Goal: Use online tool/utility: Use online tool/utility

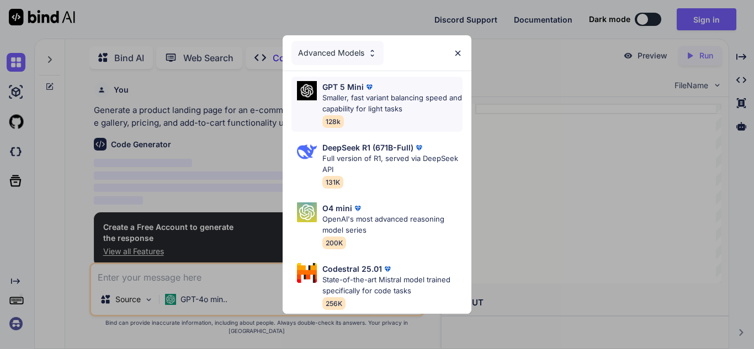
scroll to position [1, 0]
type textarea "x"
click at [391, 104] on p "Smaller, fast variant balancing speed and capability for light tasks" at bounding box center [392, 104] width 140 height 22
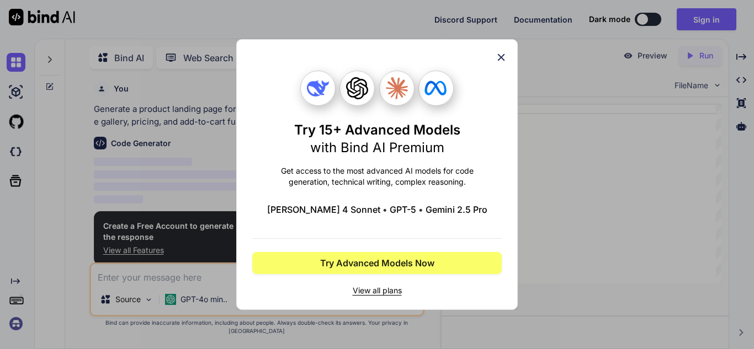
click at [507, 57] on div "Try 15+ Advanced Models with Bind AI Premium Get access to the most advanced AI…" at bounding box center [377, 174] width 282 height 271
click at [502, 54] on icon at bounding box center [501, 57] width 12 height 12
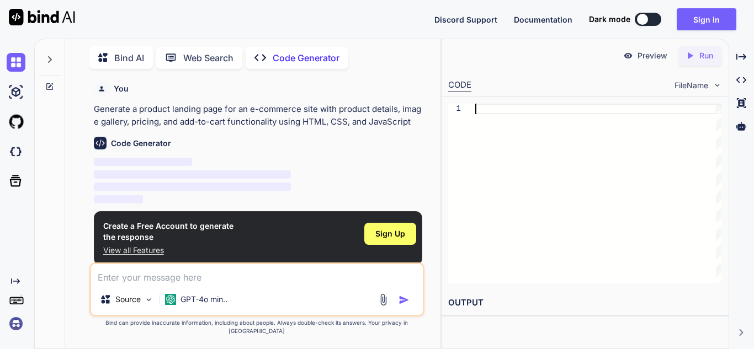
click at [496, 111] on div at bounding box center [598, 194] width 246 height 180
click at [225, 282] on textarea at bounding box center [257, 274] width 332 height 20
paste textarea "Loremi d sitame consectet adipi elitsed doei t incididunt, utla-etdolore MA ali…"
type textarea "Loremi d sitame consectet adipi elitsed doei t incididunt, utla-etdolore MA ali…"
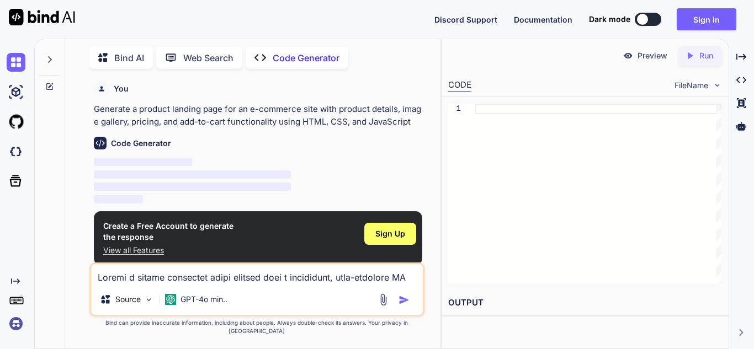
type textarea "x"
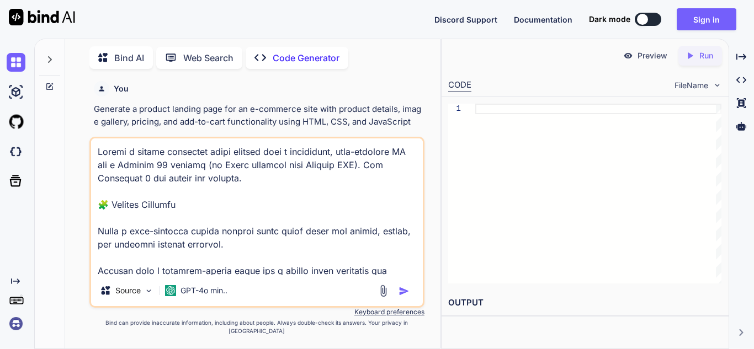
scroll to position [1909, 0]
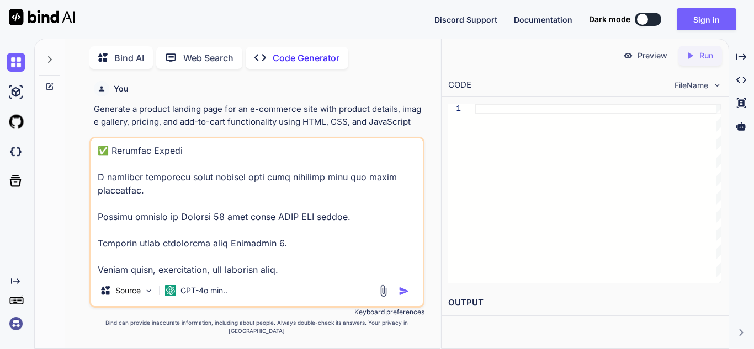
click at [218, 275] on textarea at bounding box center [257, 207] width 332 height 137
type textarea "Loremi d sitame consectet adipi elitsed doei t incididunt, utla-etdolore MA ali…"
click at [401, 297] on img "button" at bounding box center [404, 291] width 11 height 11
click at [402, 297] on img "button" at bounding box center [404, 291] width 11 height 11
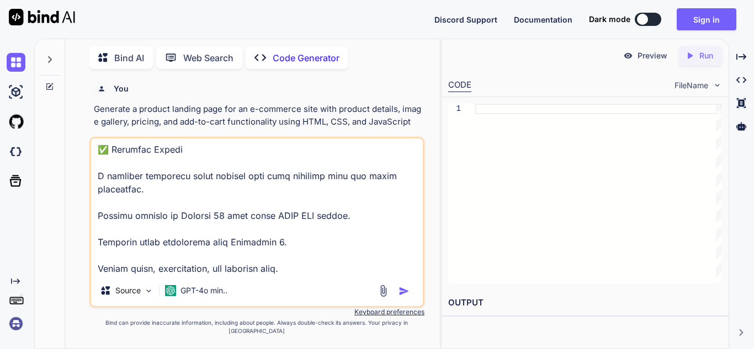
click at [402, 297] on img "button" at bounding box center [404, 291] width 11 height 11
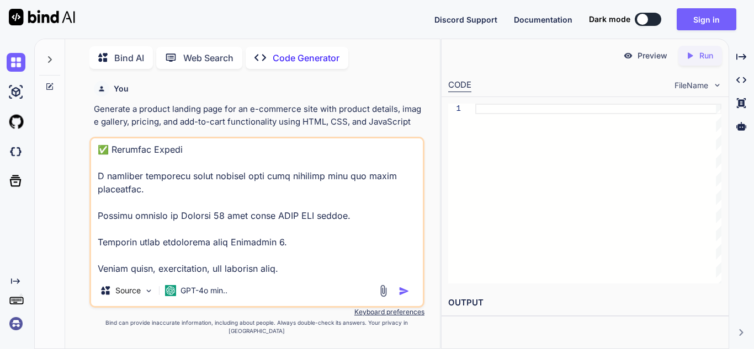
click at [402, 297] on img "button" at bounding box center [404, 291] width 11 height 11
click at [325, 249] on textarea at bounding box center [257, 207] width 332 height 137
click at [402, 297] on img "button" at bounding box center [404, 291] width 11 height 11
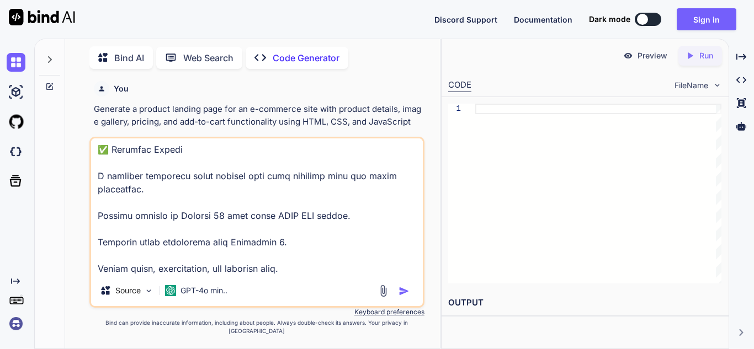
click at [402, 297] on img "button" at bounding box center [404, 291] width 11 height 11
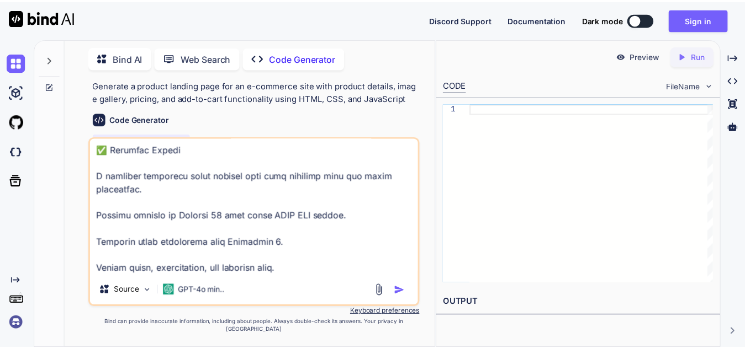
scroll to position [0, 0]
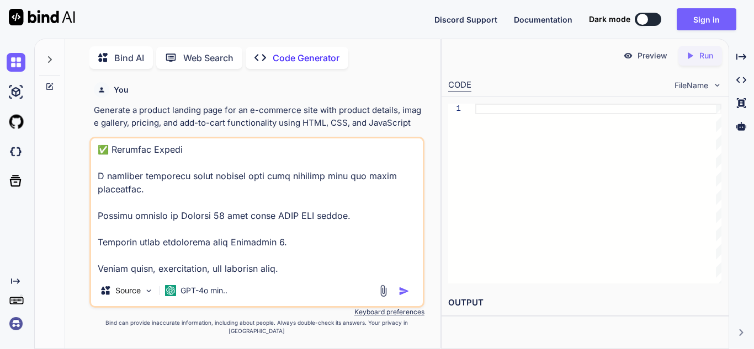
click at [399, 297] on img "button" at bounding box center [404, 291] width 11 height 11
click at [401, 297] on img "button" at bounding box center [404, 291] width 11 height 11
click at [258, 286] on div "Source GPT-4o min.." at bounding box center [256, 222] width 335 height 171
click at [271, 268] on textarea at bounding box center [257, 207] width 332 height 137
click at [293, 275] on textarea at bounding box center [257, 207] width 332 height 137
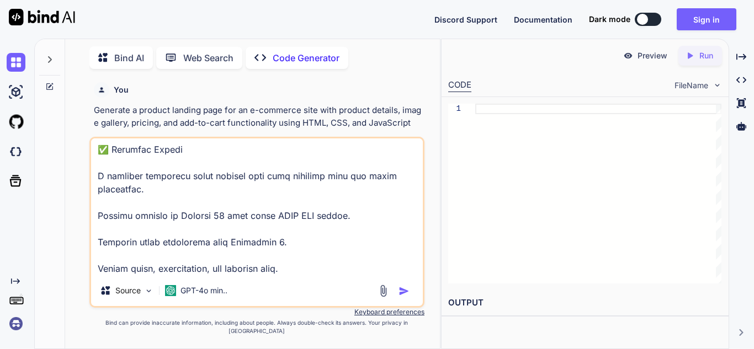
click at [405, 297] on img "button" at bounding box center [404, 291] width 11 height 11
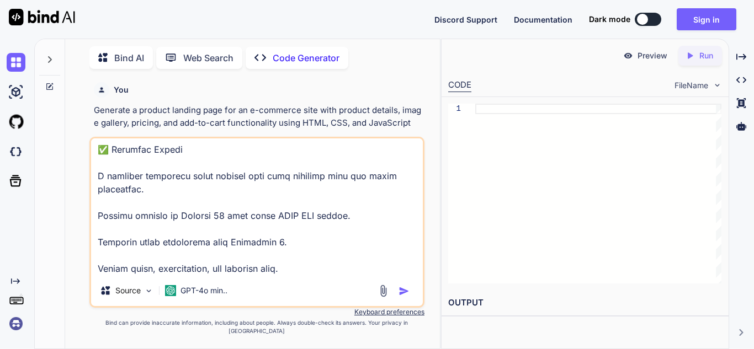
click at [405, 297] on img "button" at bounding box center [404, 291] width 11 height 11
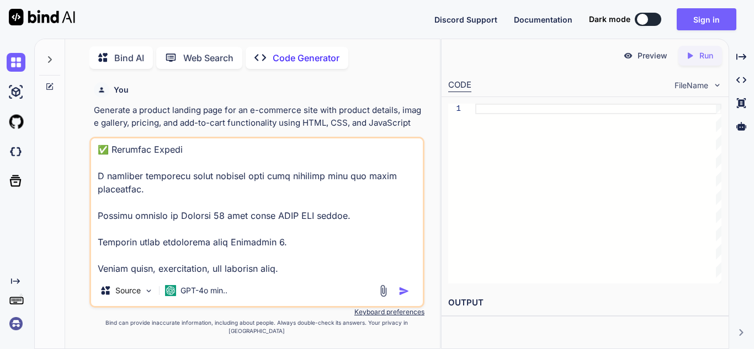
click at [405, 297] on img "button" at bounding box center [404, 291] width 11 height 11
click at [404, 297] on img "button" at bounding box center [404, 291] width 11 height 11
click at [380, 296] on img at bounding box center [383, 291] width 13 height 13
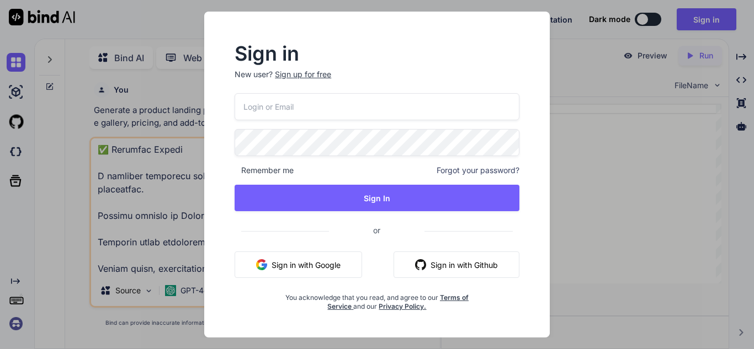
click at [392, 111] on input "email" at bounding box center [377, 106] width 285 height 27
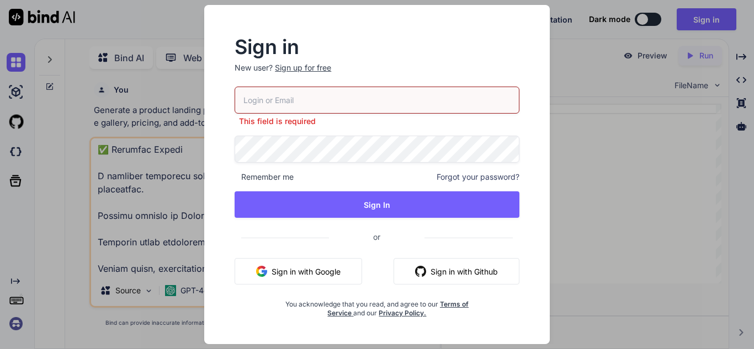
click at [306, 272] on button "Sign in with Google" at bounding box center [299, 271] width 128 height 26
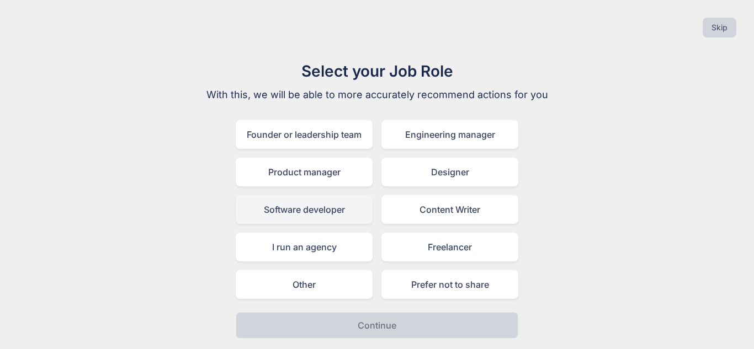
click at [342, 211] on div "Software developer" at bounding box center [304, 209] width 137 height 29
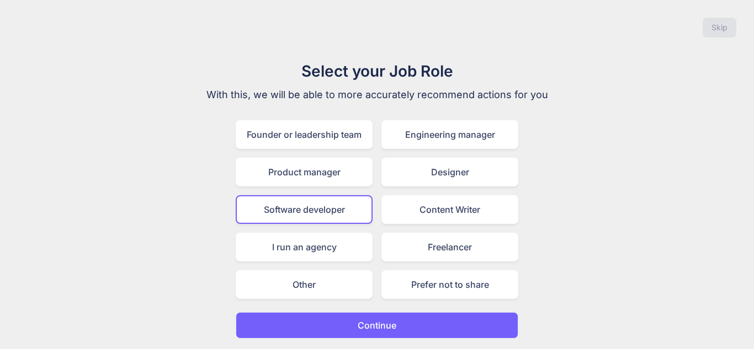
click at [364, 321] on p "Continue" at bounding box center [377, 325] width 39 height 13
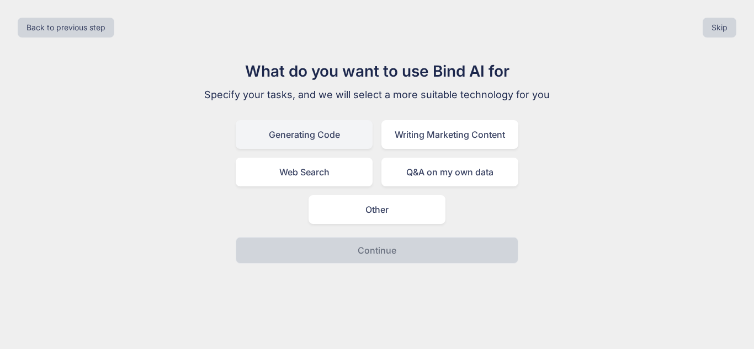
click at [339, 144] on div "Generating Code" at bounding box center [304, 134] width 137 height 29
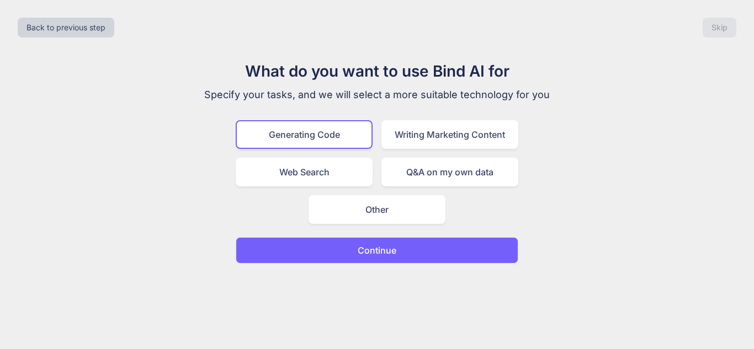
click at [382, 257] on button "Continue" at bounding box center [377, 250] width 283 height 26
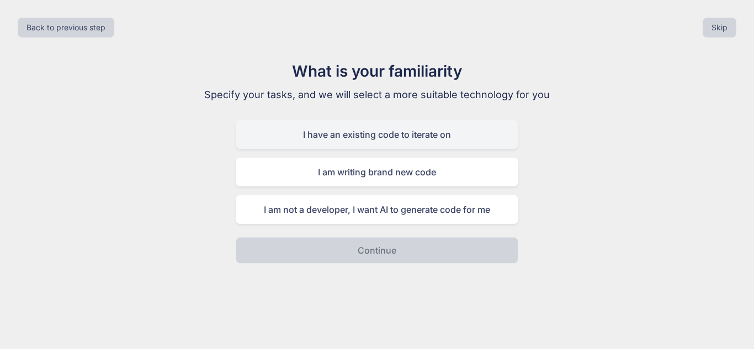
click at [369, 145] on div "I have an existing code to iterate on" at bounding box center [377, 134] width 283 height 29
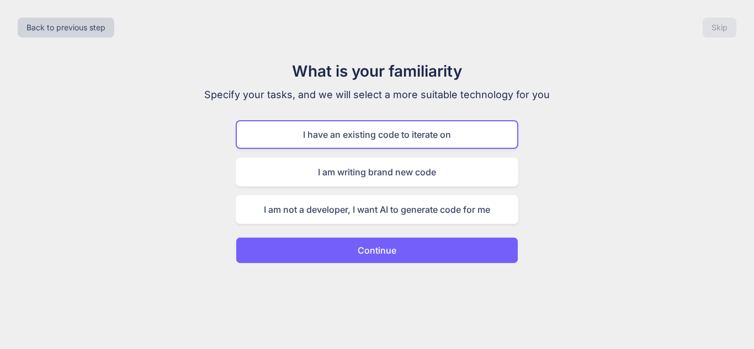
click at [380, 241] on button "Continue" at bounding box center [377, 250] width 283 height 26
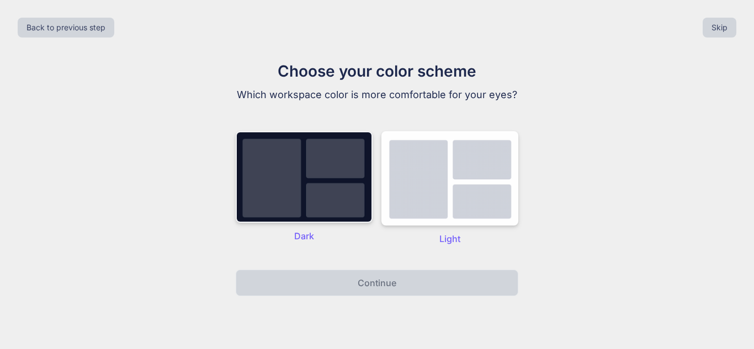
click at [334, 193] on img at bounding box center [304, 177] width 137 height 92
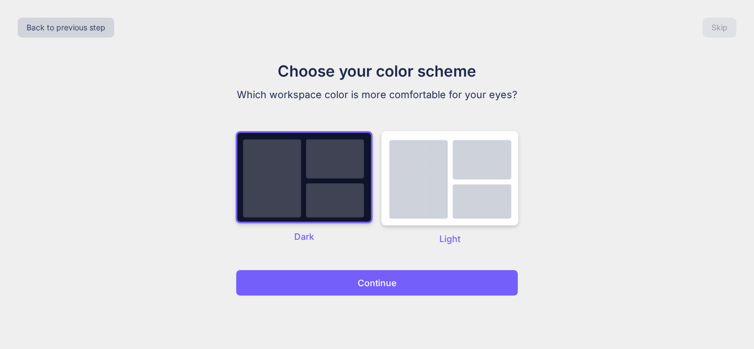
click at [397, 282] on button "Continue" at bounding box center [377, 283] width 283 height 26
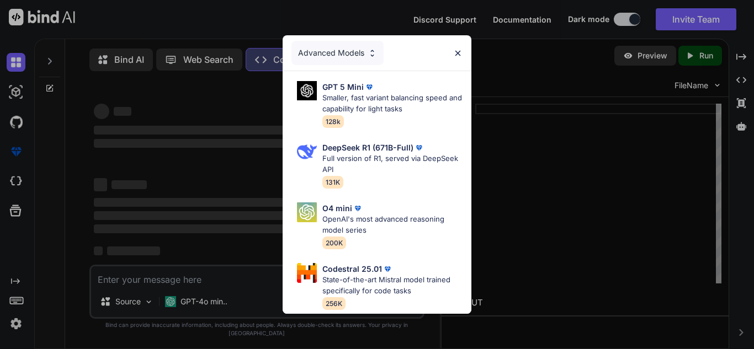
click at [456, 53] on div "Advanced Models" at bounding box center [377, 52] width 189 height 35
click at [460, 49] on img at bounding box center [457, 53] width 9 height 9
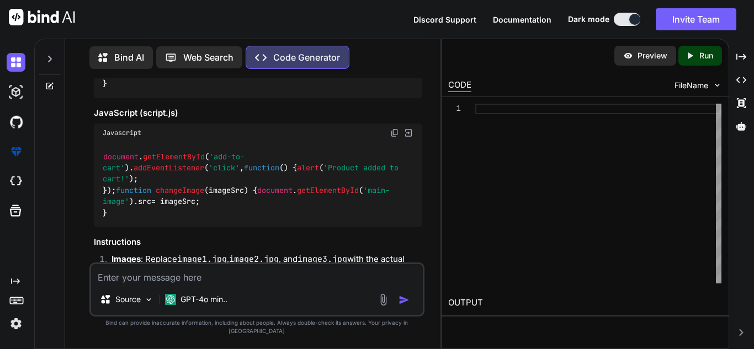
scroll to position [389, 0]
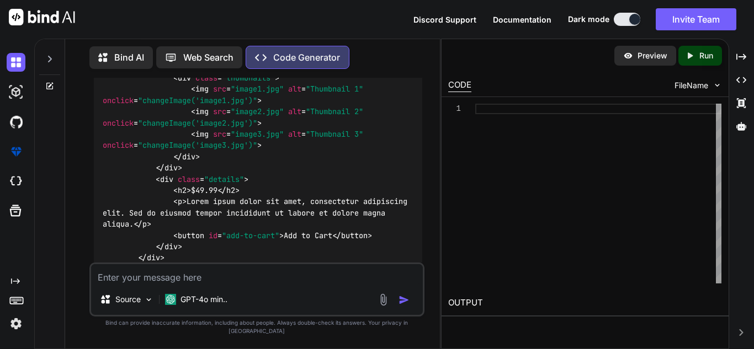
click at [274, 283] on textarea at bounding box center [257, 274] width 332 height 20
paste textarea "Loremi d sitame consectet adipi elitsed doei t incididunt, utla-etdolore MA ali…"
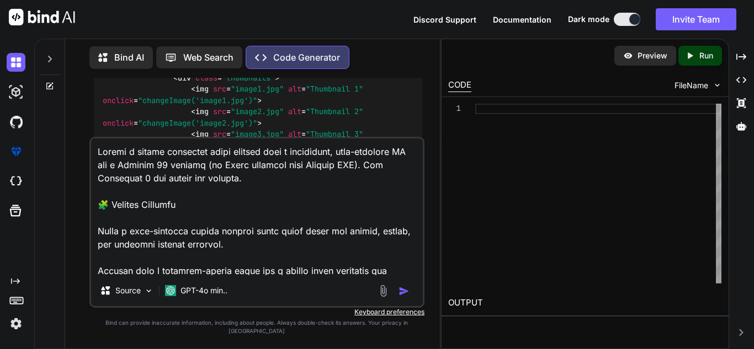
scroll to position [1909, 0]
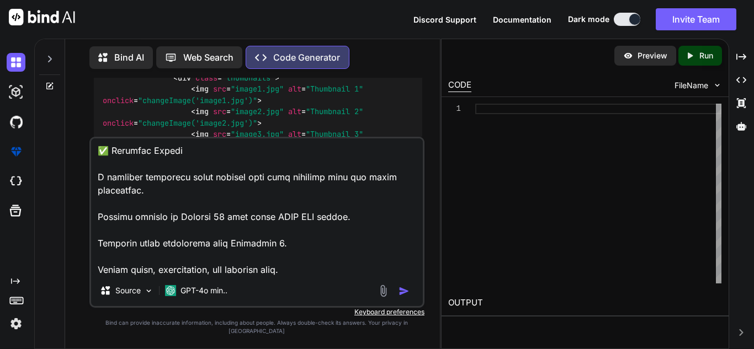
type textarea "Loremi d sitame consectet adipi elitsed doei t incididunt, utla-etdolore MA ali…"
click at [404, 297] on img "button" at bounding box center [404, 291] width 11 height 11
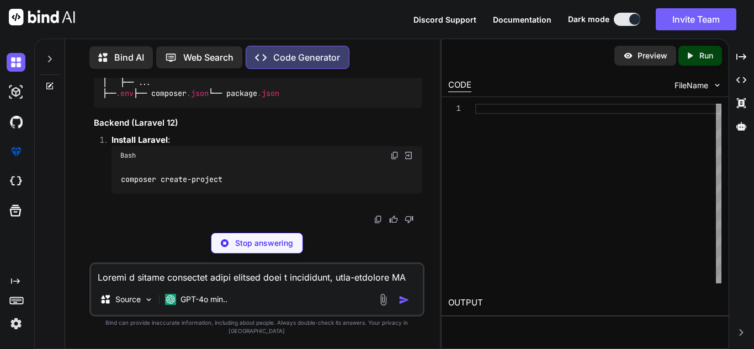
scroll to position [2648, 0]
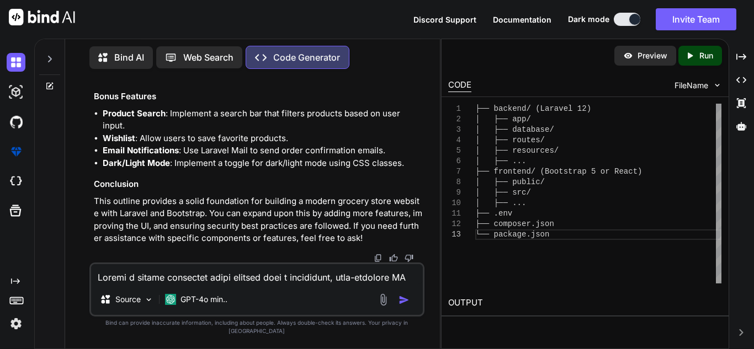
scroll to position [4861, 0]
click at [712, 55] on p "Run" at bounding box center [706, 55] width 14 height 11
click at [699, 44] on div "Preview Created with Pixso. Run" at bounding box center [585, 55] width 287 height 33
click at [698, 50] on div "Created with Pixso. Run" at bounding box center [700, 56] width 44 height 20
